Goal: Obtain resource: Obtain resource

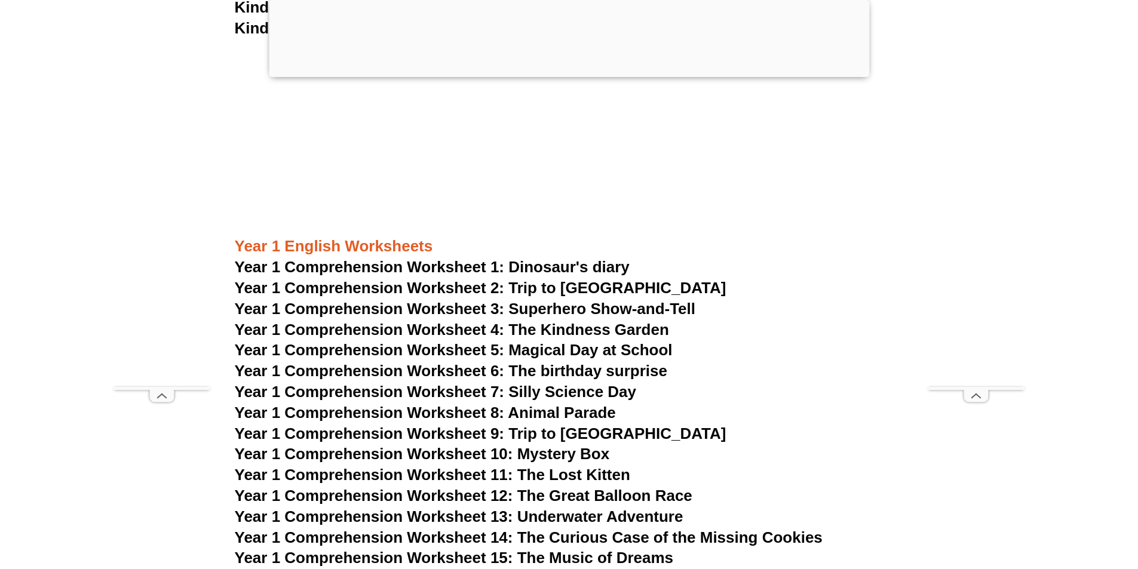
scroll to position [1433, 0]
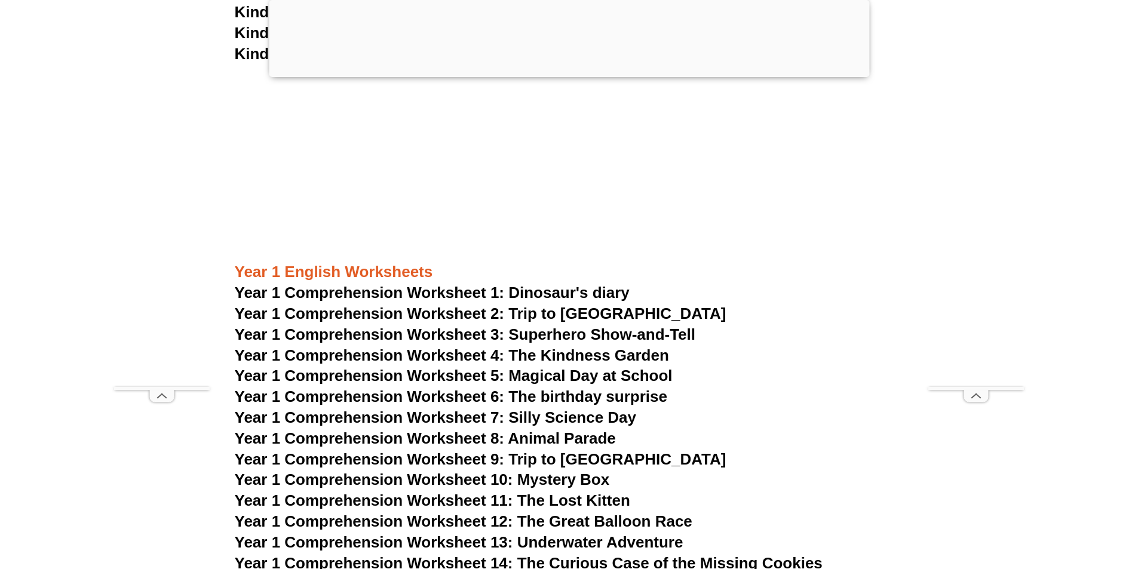
click at [440, 287] on span "Year 1 Comprehension Worksheet 1: Dinosaur's diary" at bounding box center [432, 293] width 395 height 18
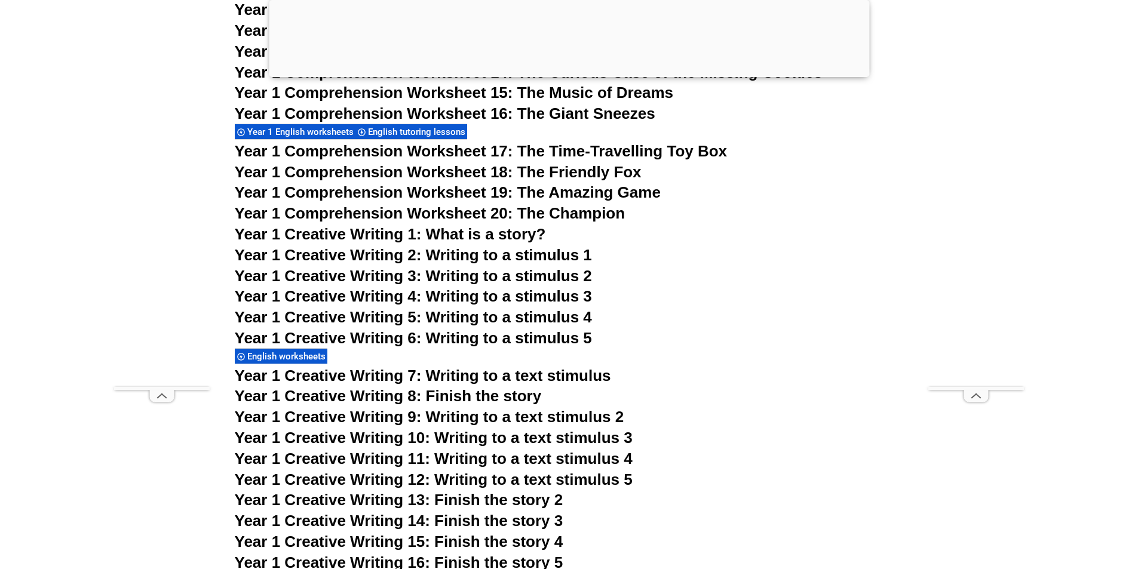
scroll to position [2031, 0]
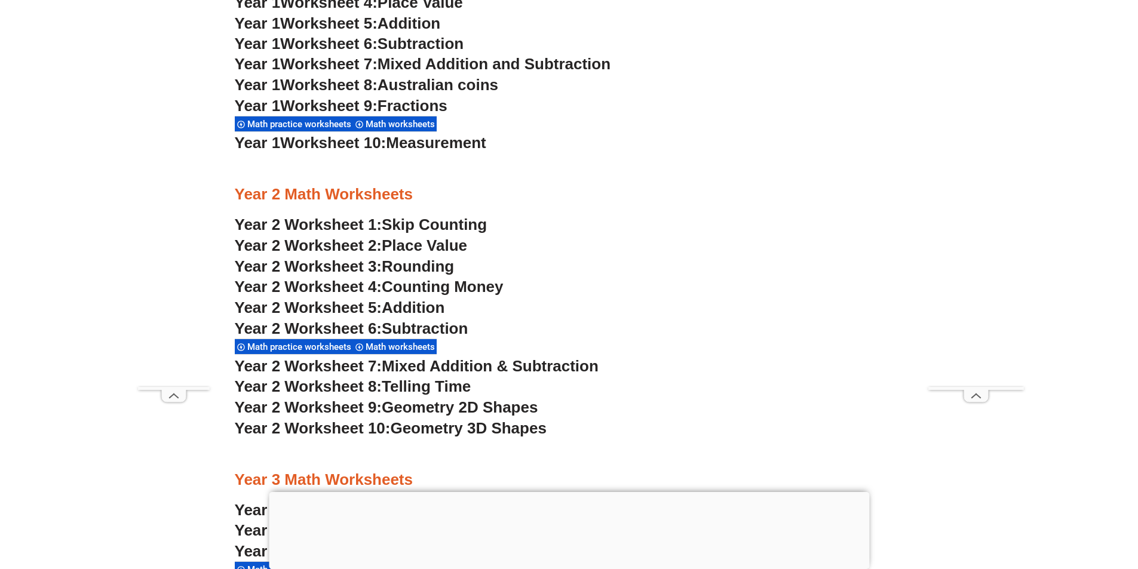
scroll to position [1135, 0]
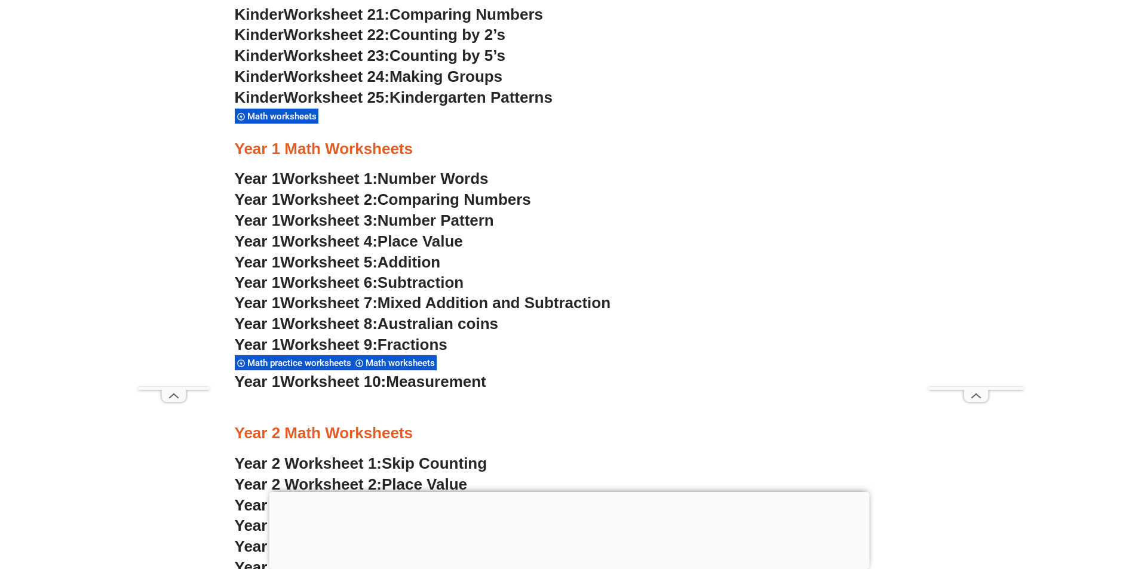
click at [406, 175] on span "Number Words" at bounding box center [432, 179] width 111 height 18
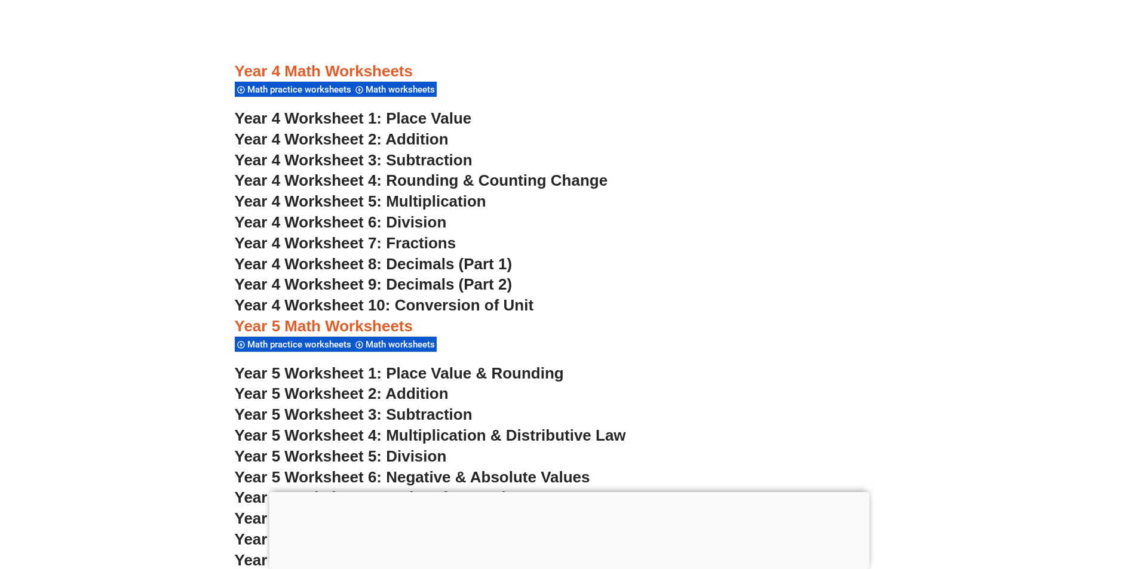
scroll to position [1553, 0]
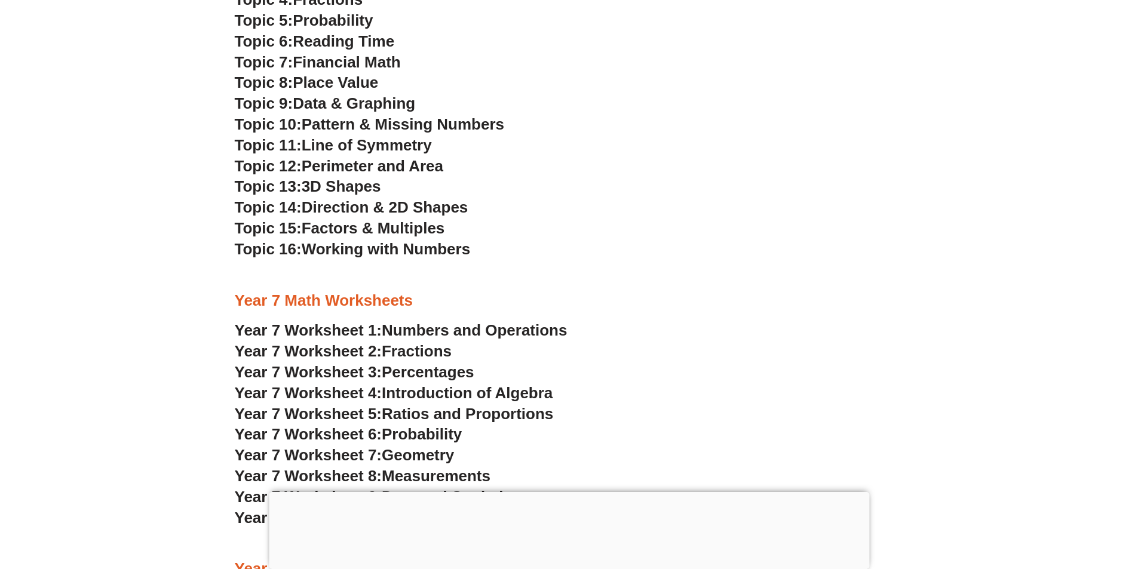
scroll to position [3464, 0]
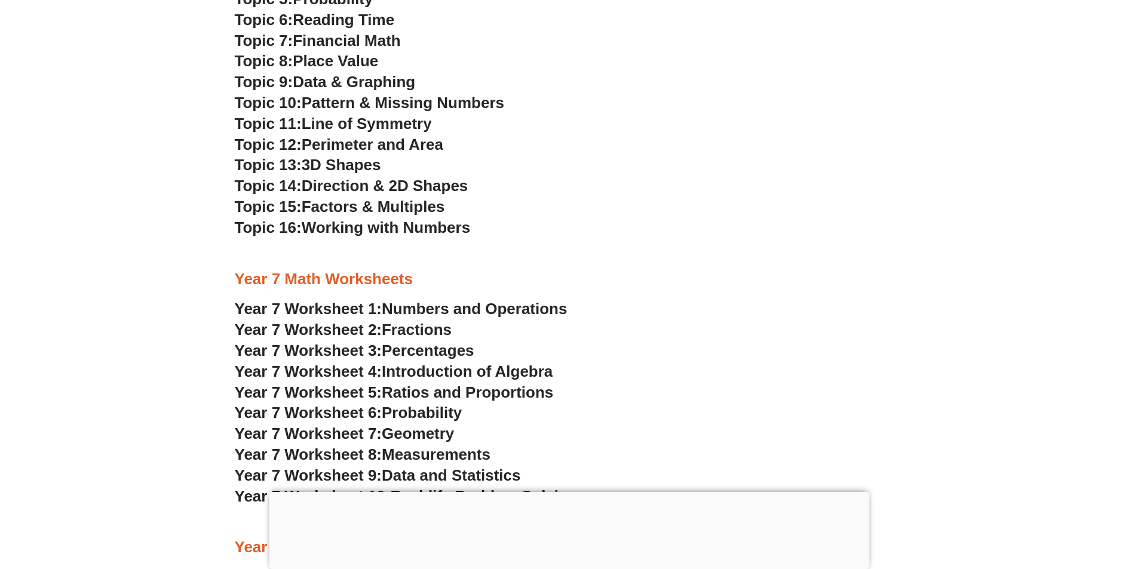
click at [447, 310] on span "Numbers and Operations" at bounding box center [474, 309] width 185 height 18
click at [349, 332] on span "Year 7 Worksheet 2:" at bounding box center [309, 330] width 148 height 18
click at [454, 303] on span "Numbers and Operations" at bounding box center [474, 309] width 185 height 18
click at [728, 70] on h3 "Topic 8: Place Value" at bounding box center [569, 61] width 669 height 20
click at [1123, 41] on section "NSW Selective High Schools Practice Worksheets School supplies Math worksheets …" at bounding box center [569, 458] width 1138 height 1222
